Goal: Transaction & Acquisition: Purchase product/service

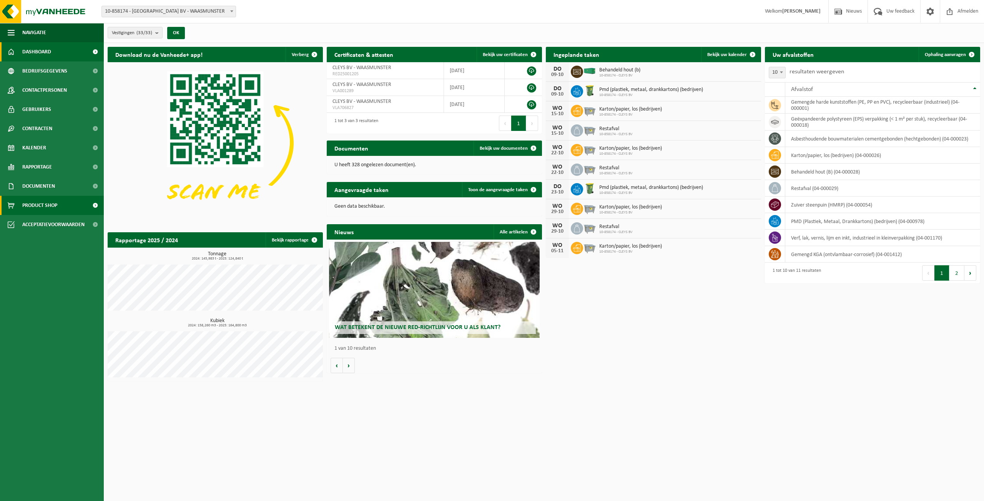
click at [59, 201] on link "Product Shop" at bounding box center [52, 205] width 104 height 19
click at [96, 204] on span at bounding box center [94, 205] width 17 height 19
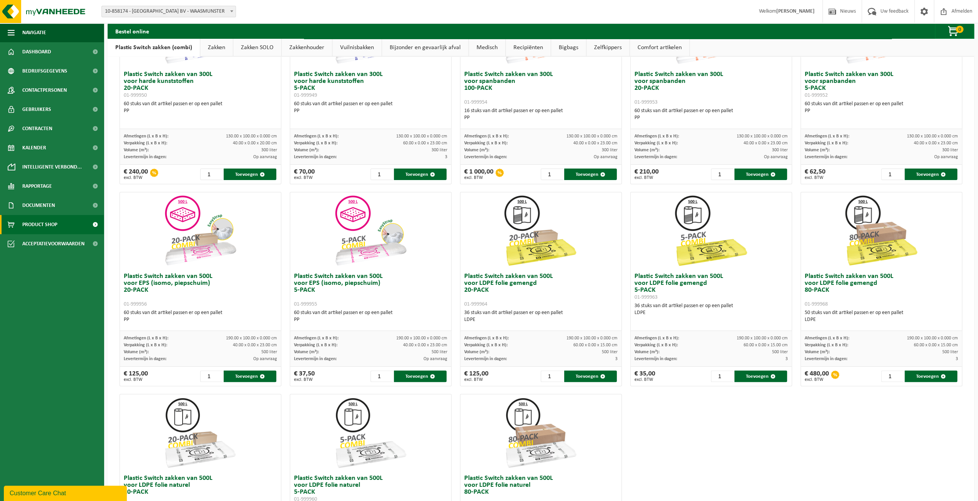
scroll to position [115, 0]
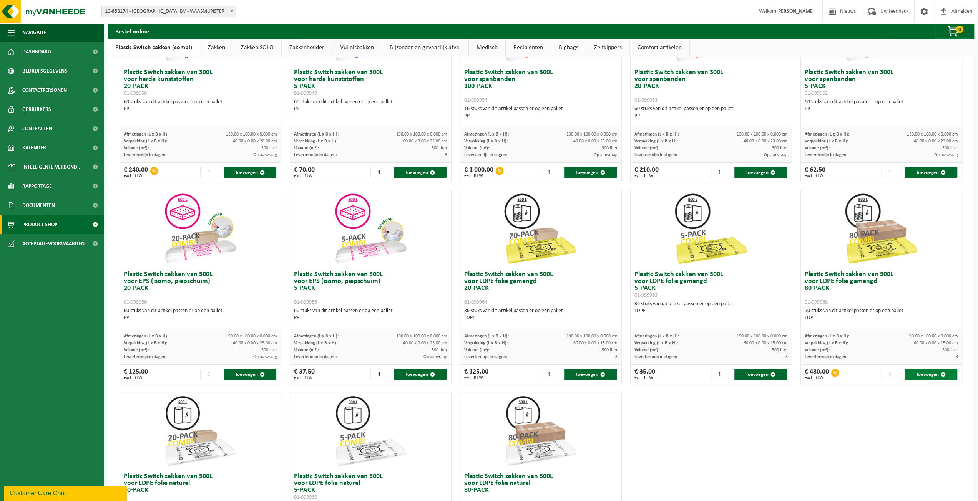
click at [931, 375] on button "Toevoegen" at bounding box center [931, 375] width 53 height 12
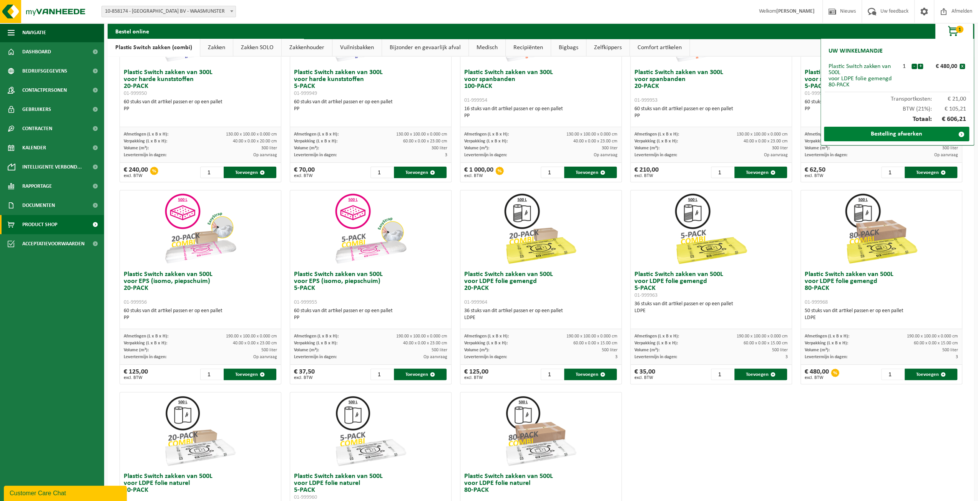
click at [903, 133] on link "Bestelling afwerken" at bounding box center [896, 134] width 145 height 15
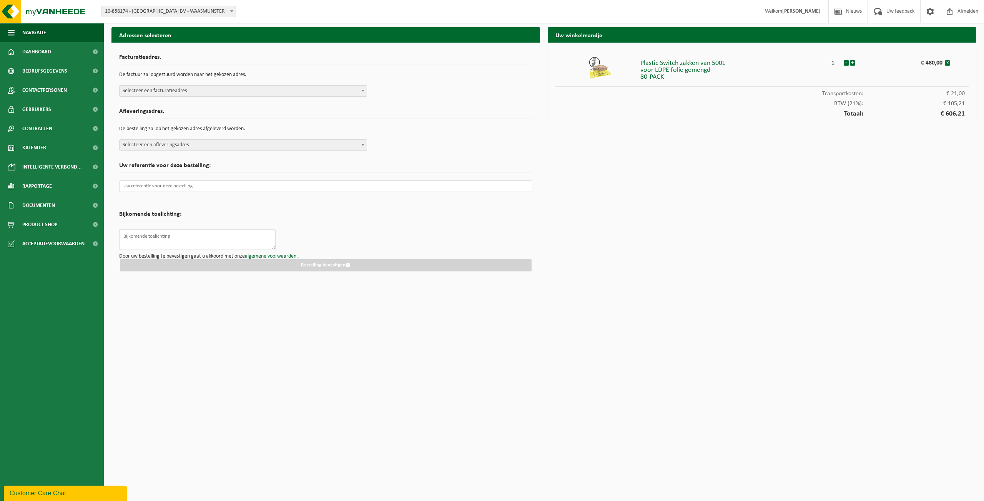
click at [253, 89] on span "Selecteer een facturatieadres" at bounding box center [243, 91] width 247 height 11
select select "99997"
click at [239, 143] on span "Selecteer een afleveringsadres" at bounding box center [243, 145] width 247 height 11
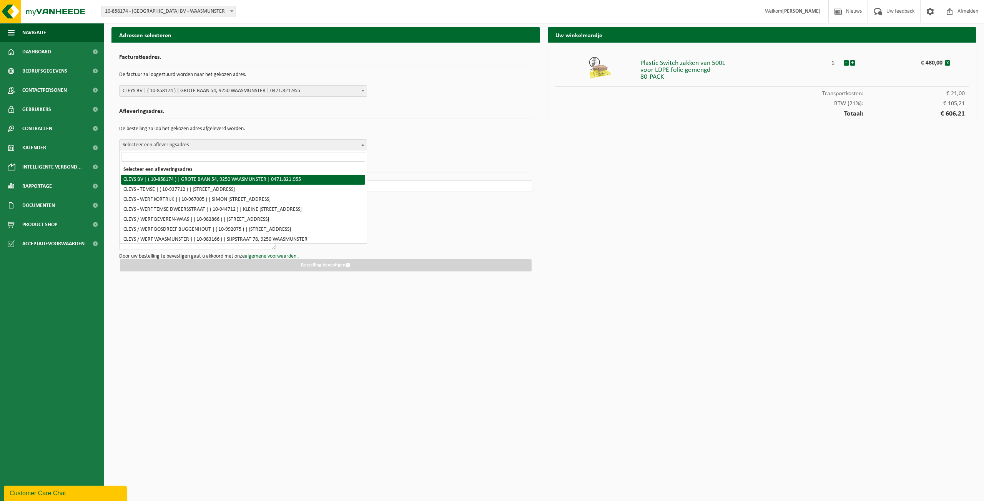
select select "99997"
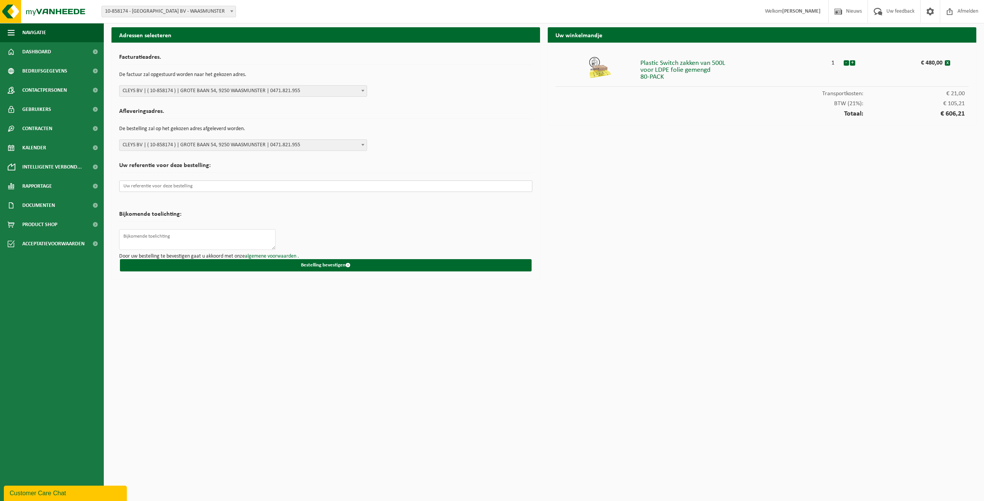
click at [195, 190] on input "text" at bounding box center [325, 187] width 413 height 12
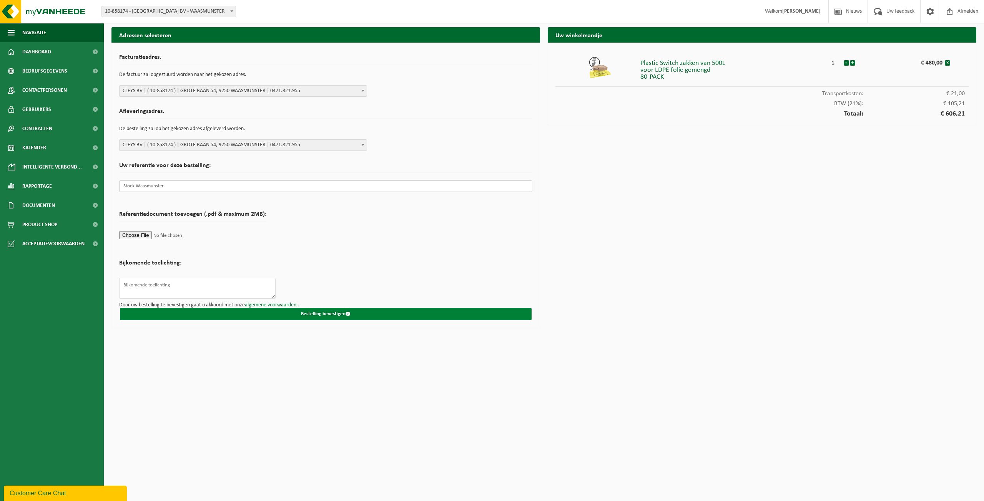
type input "Stock Waasmunster"
click at [302, 316] on button "Bestelling bevestigen" at bounding box center [326, 314] width 412 height 12
